Goal: Find specific page/section: Find specific page/section

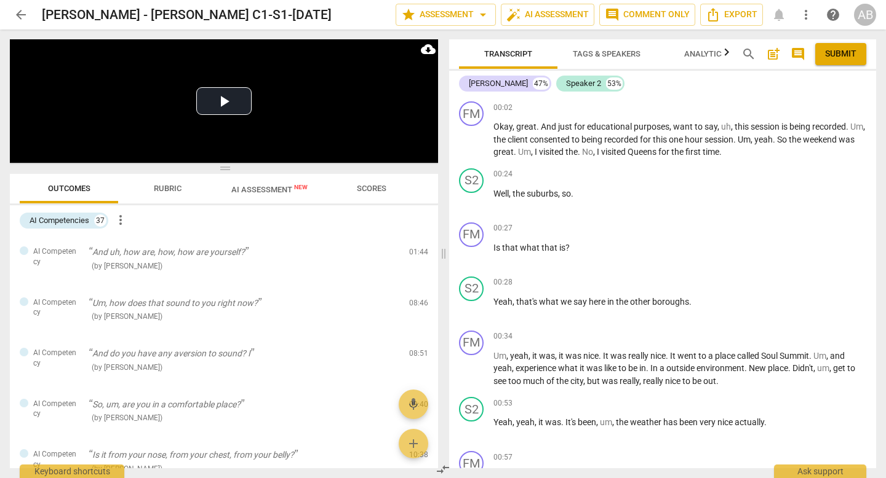
scroll to position [526, 0]
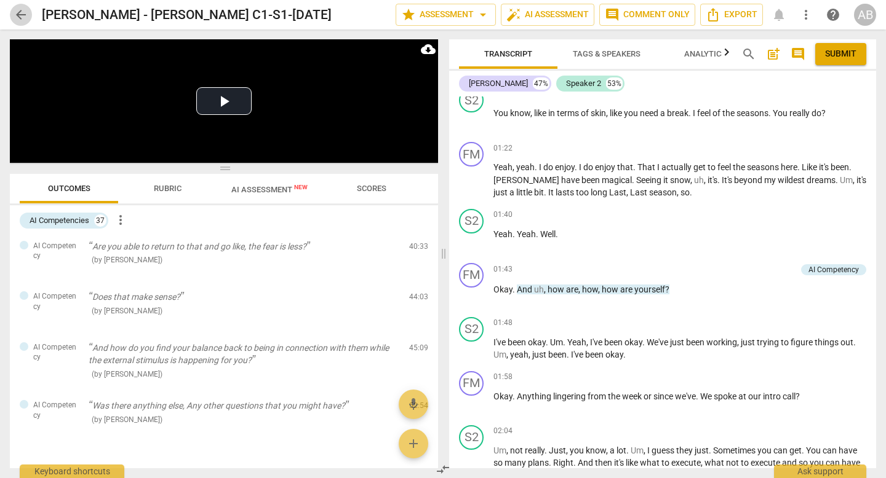
click at [26, 10] on span "arrow_back" at bounding box center [21, 14] width 15 height 15
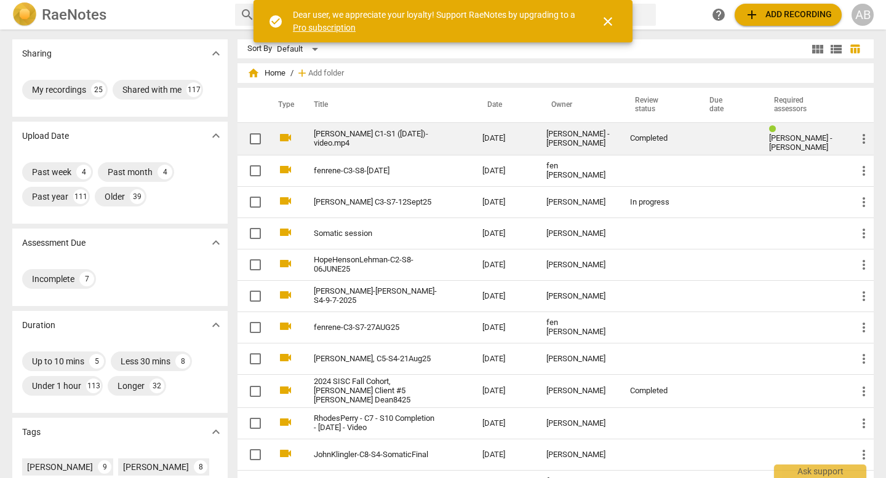
click at [536, 139] on td "[DATE]" at bounding box center [504, 138] width 64 height 33
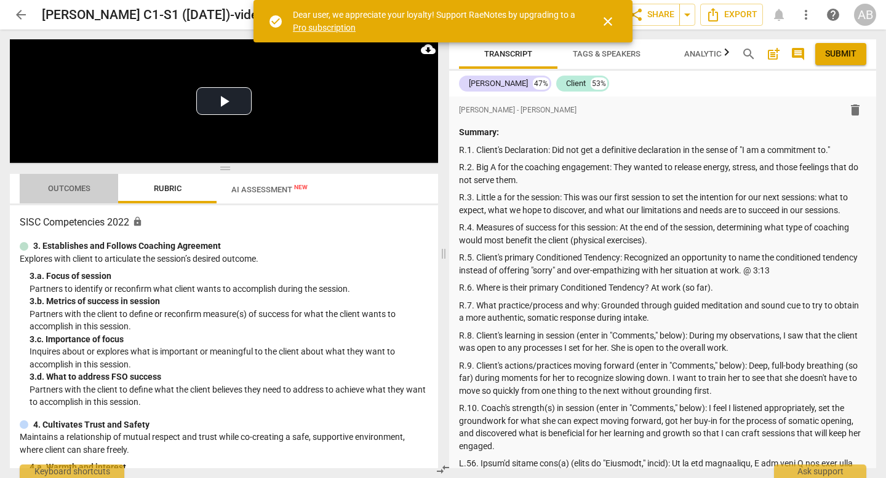
click at [68, 185] on span "Outcomes" at bounding box center [69, 188] width 42 height 9
